Goal: Task Accomplishment & Management: Manage account settings

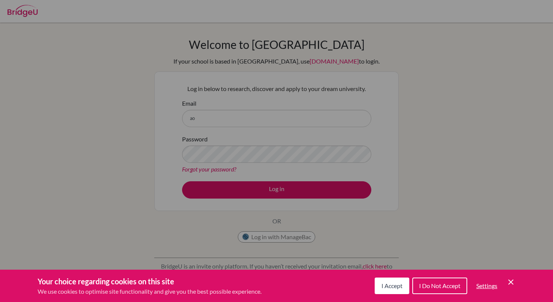
click at [400, 289] on span "I Accept" at bounding box center [392, 285] width 21 height 7
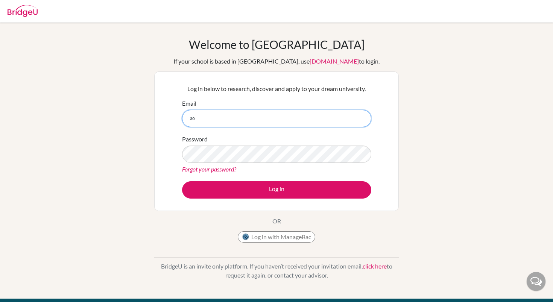
click at [225, 117] on input "ao" at bounding box center [276, 118] width 189 height 17
type input "a"
type input "[EMAIL_ADDRESS][DOMAIN_NAME]"
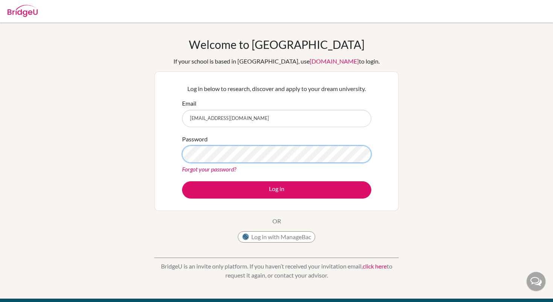
click at [182, 181] on button "Log in" at bounding box center [276, 189] width 189 height 17
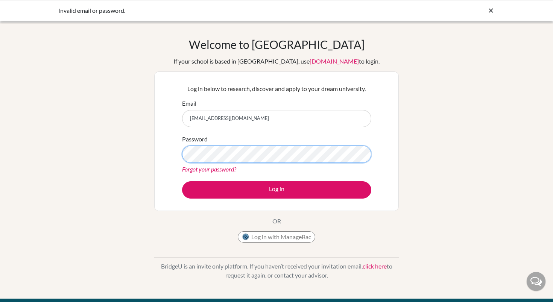
click at [182, 181] on button "Log in" at bounding box center [276, 189] width 189 height 17
click at [489, 5] on div "Invalid email or password." at bounding box center [276, 10] width 553 height 21
click at [489, 8] on icon at bounding box center [491, 11] width 8 height 8
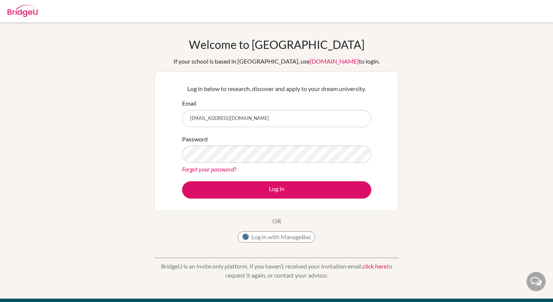
click at [23, 20] on div at bounding box center [23, 9] width 30 height 23
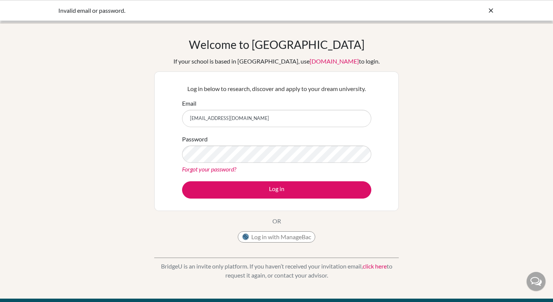
click at [493, 15] on div at bounding box center [491, 10] width 8 height 9
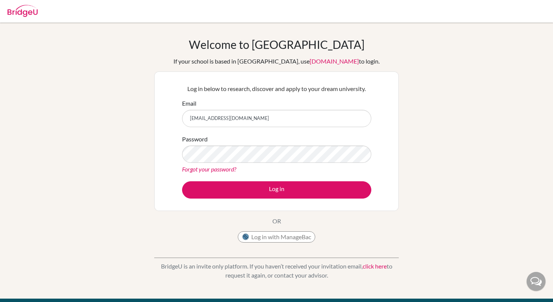
click at [199, 172] on link "Forgot your password?" at bounding box center [209, 169] width 54 height 7
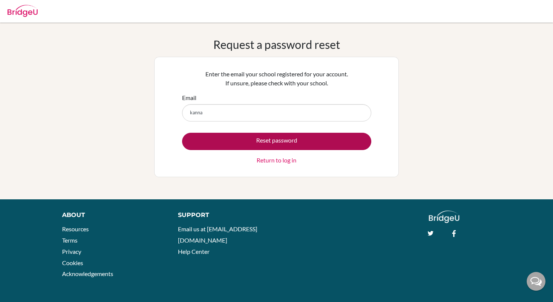
type input "[EMAIL_ADDRESS][DOMAIN_NAME]"
click at [252, 141] on button "Reset password" at bounding box center [276, 141] width 189 height 17
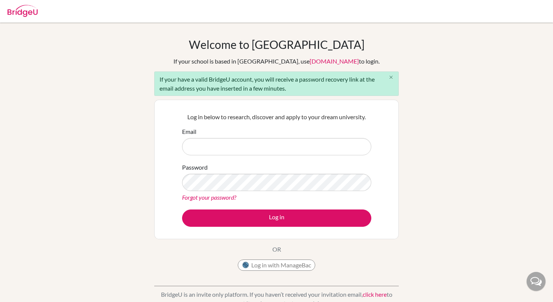
click at [394, 78] on button "close" at bounding box center [390, 77] width 15 height 11
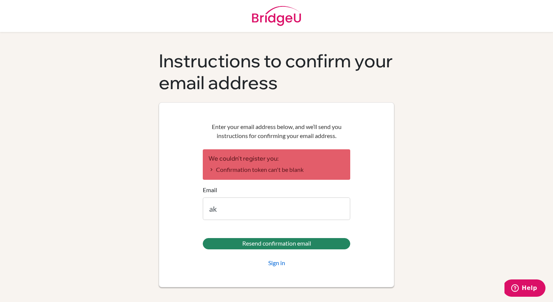
type input "a"
type input "kanna.harazono@students.aobajapan.jp"
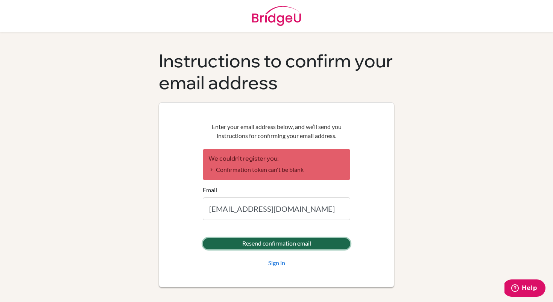
click at [251, 242] on input "Resend confirmation email" at bounding box center [277, 243] width 148 height 11
